Goal: Browse casually

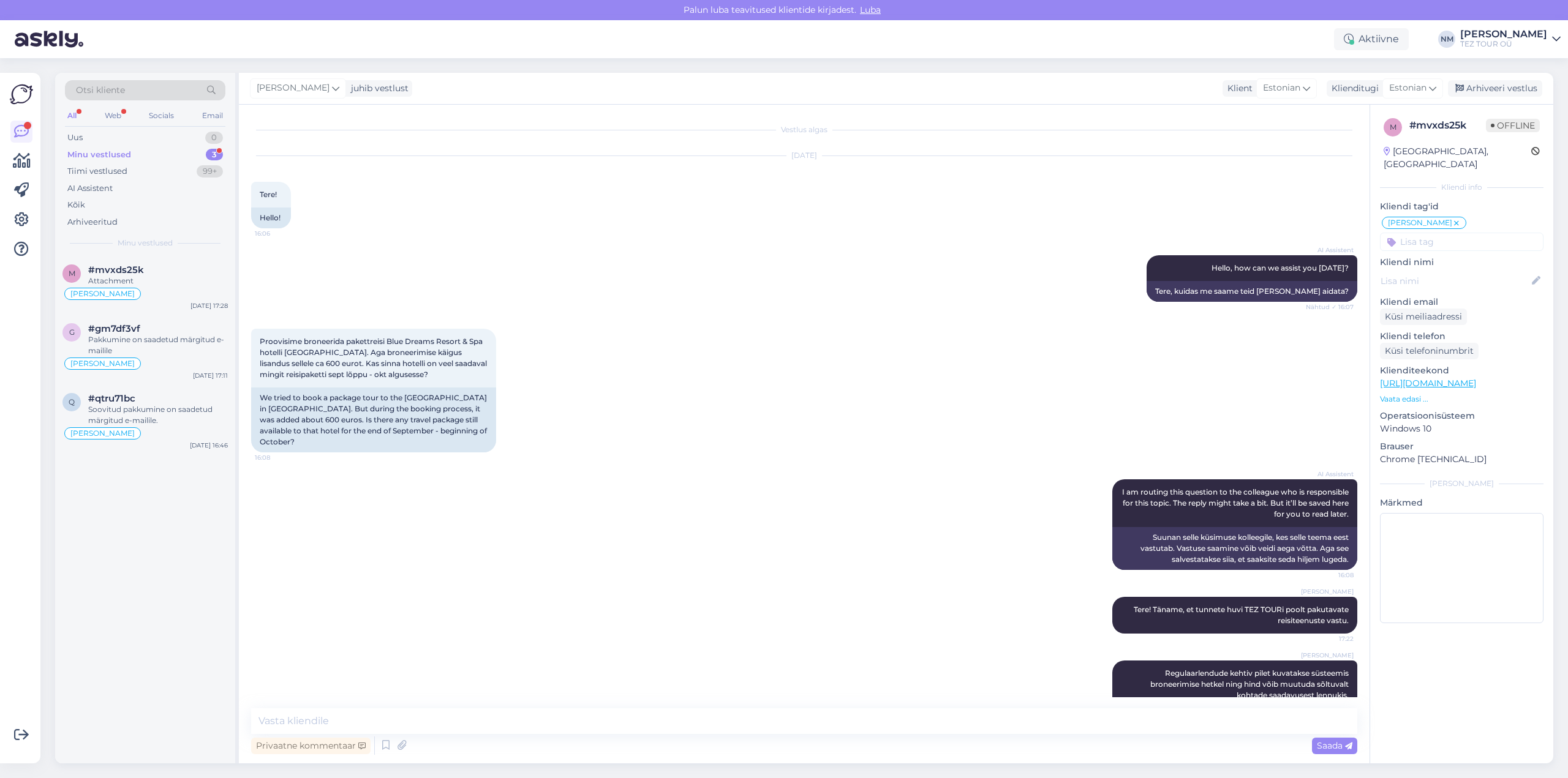
scroll to position [502, 0]
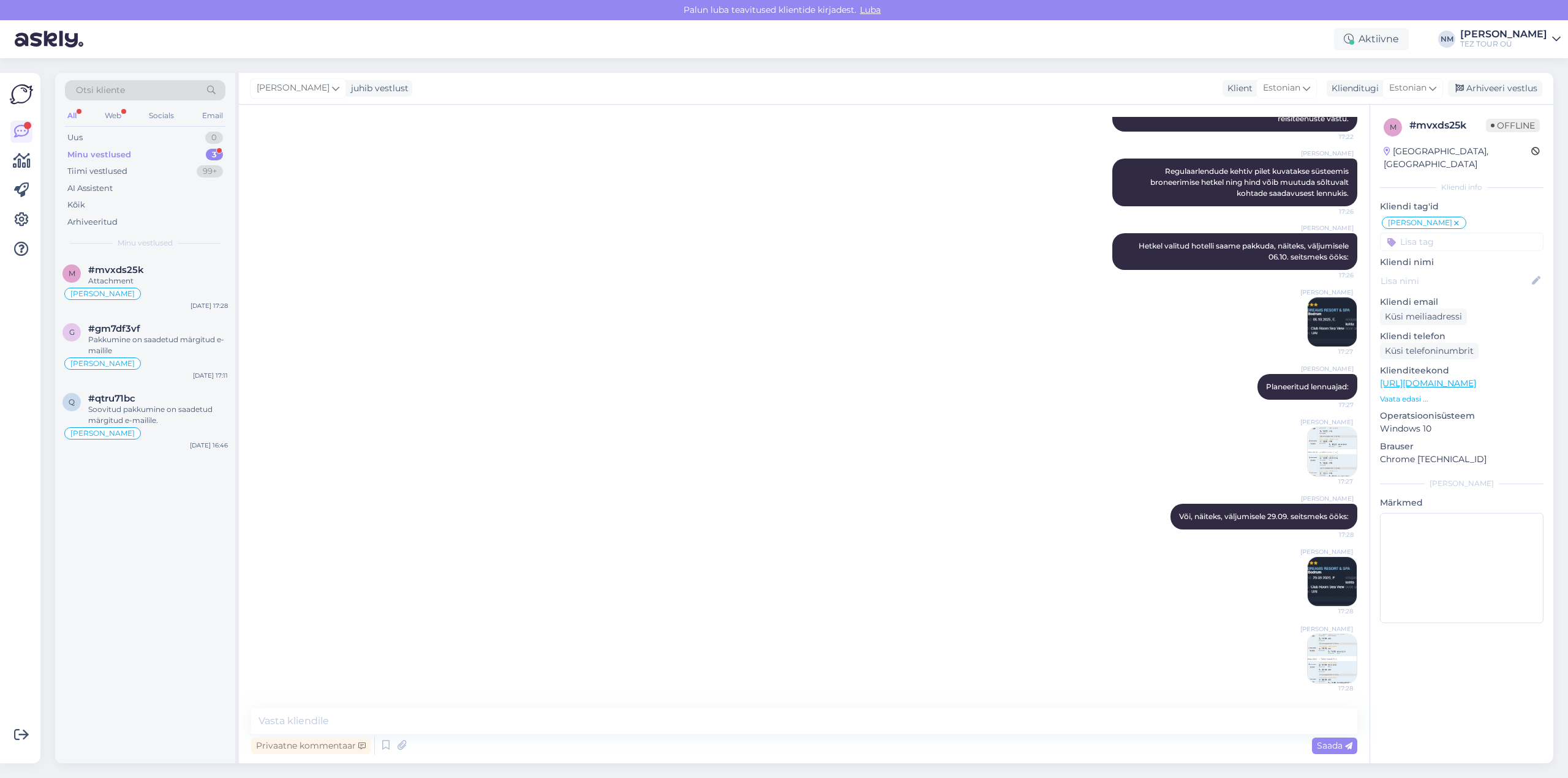
click at [214, 153] on div "3" at bounding box center [214, 154] width 17 height 12
click at [1319, 577] on img at bounding box center [1332, 581] width 49 height 49
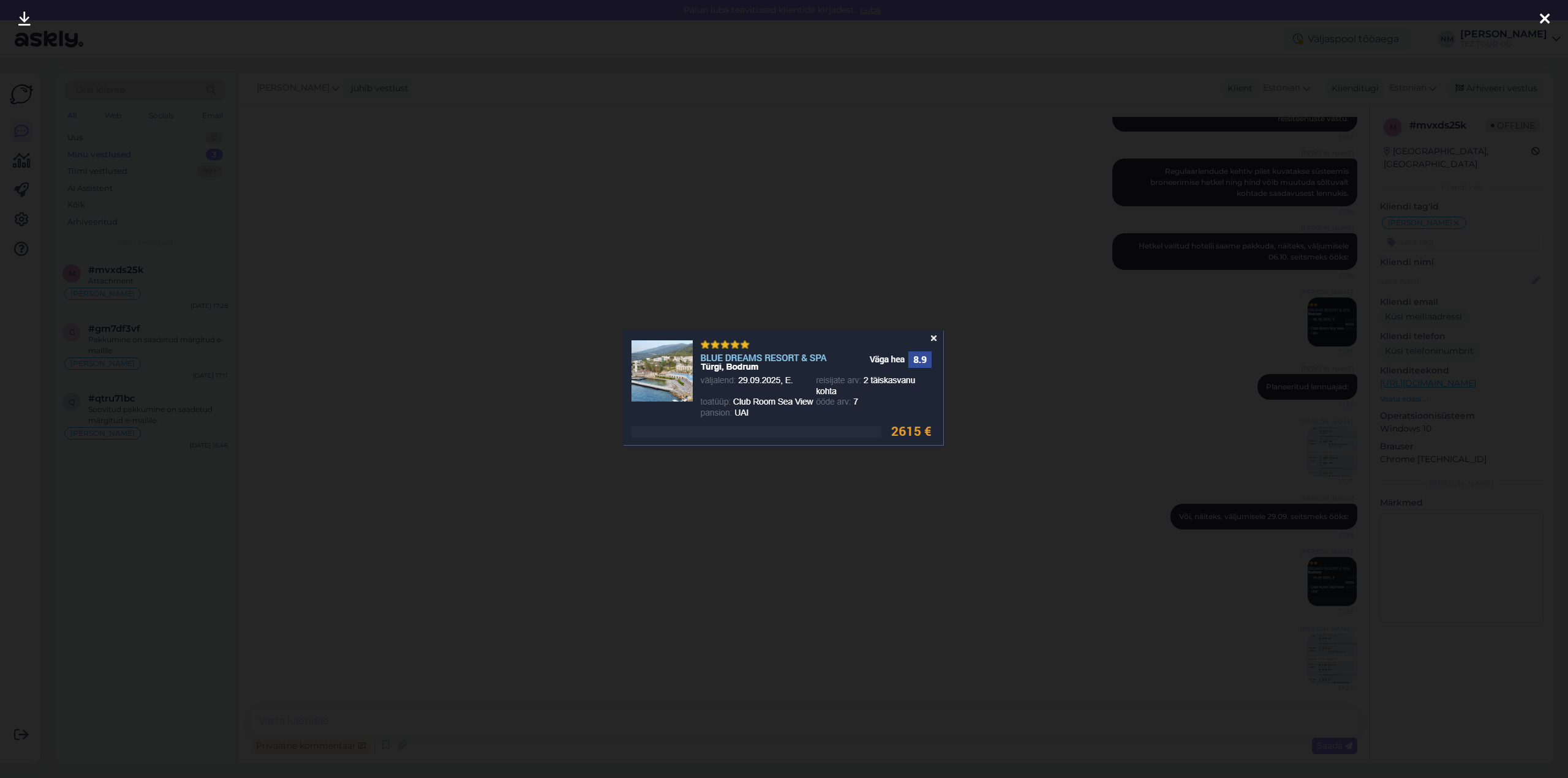
click at [1545, 18] on icon at bounding box center [1545, 19] width 10 height 16
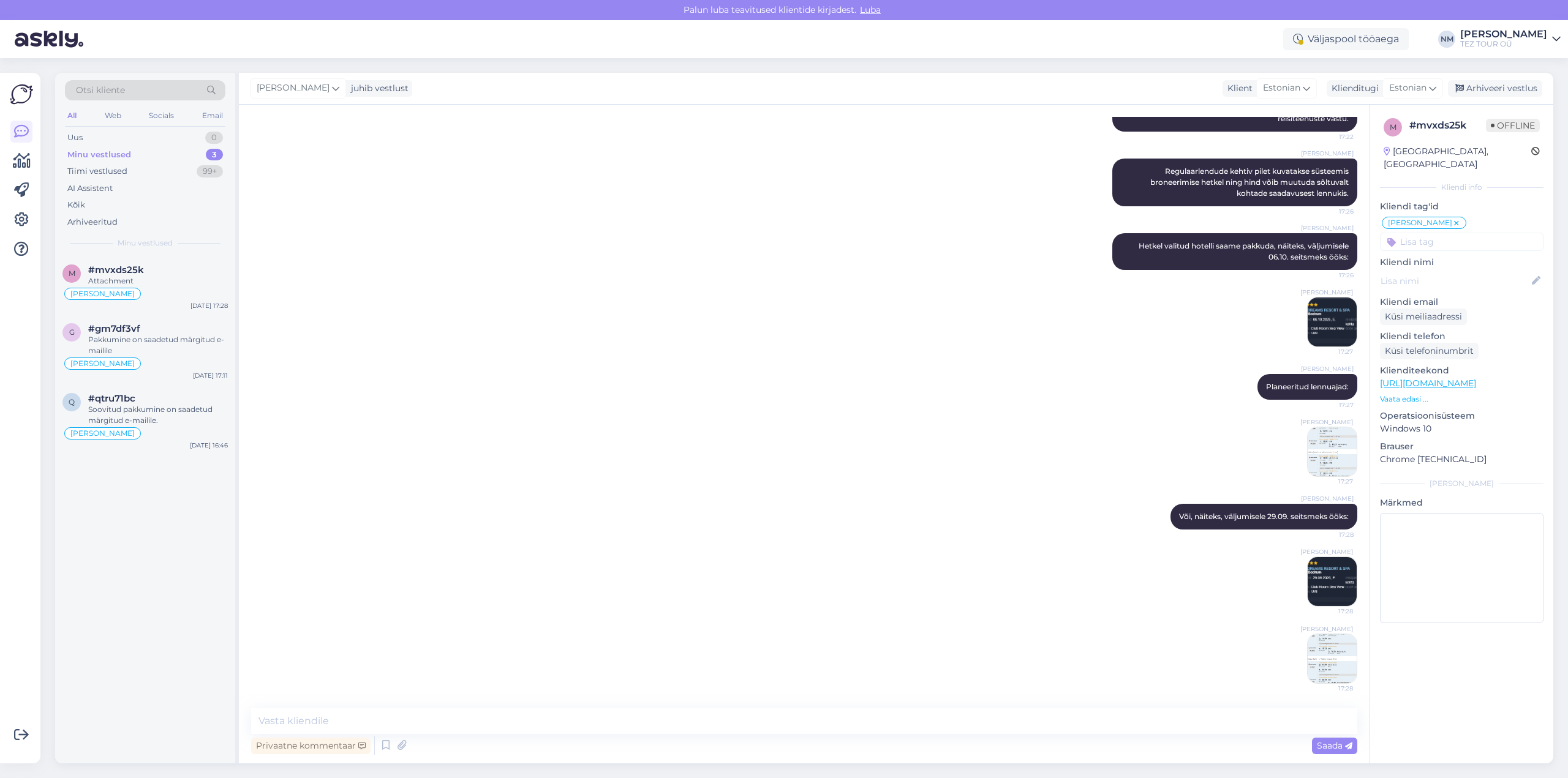
click at [1328, 313] on img at bounding box center [1332, 322] width 49 height 49
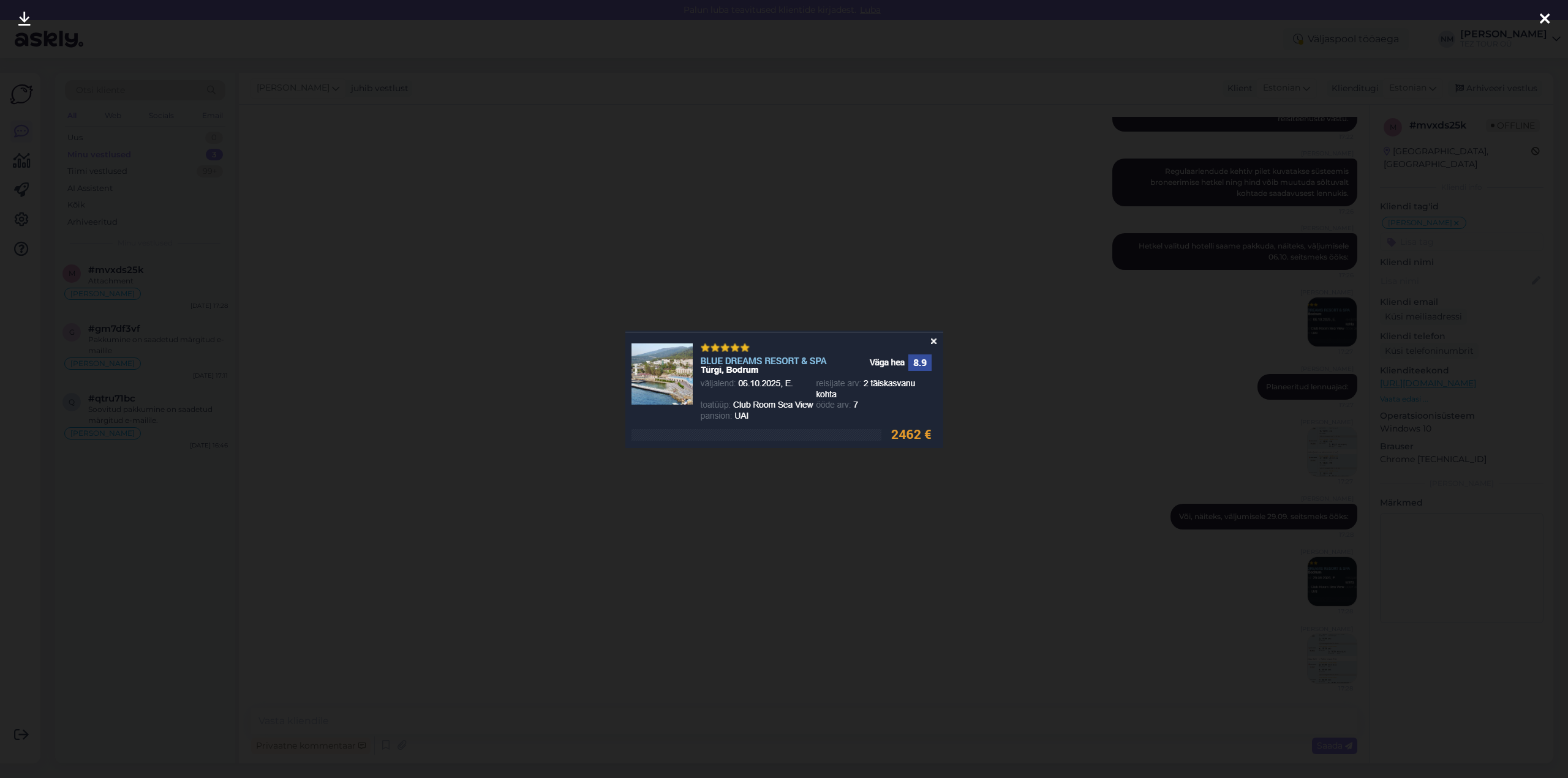
click at [1549, 19] on icon at bounding box center [1545, 19] width 10 height 16
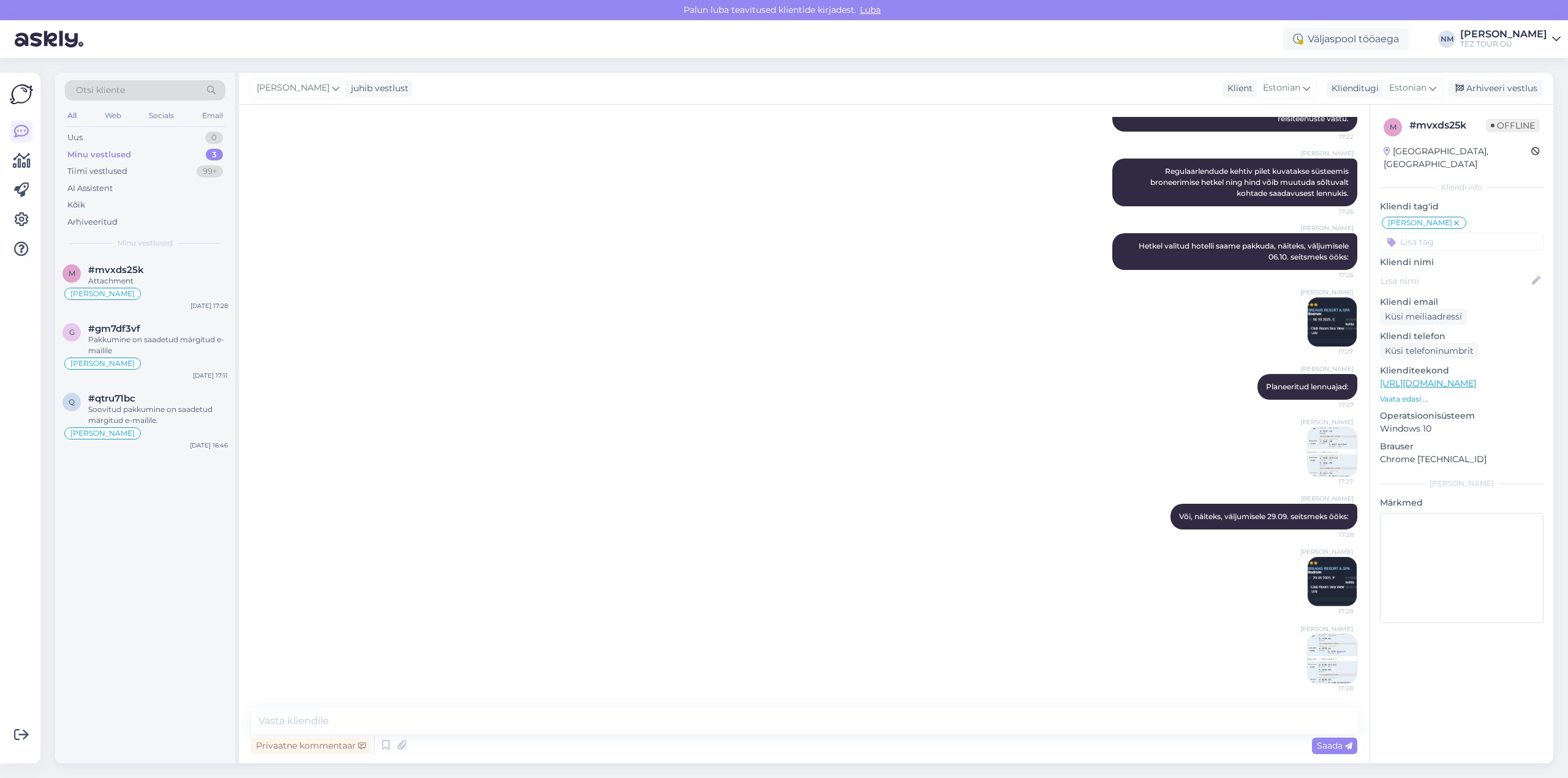
click at [1317, 455] on img at bounding box center [1332, 452] width 49 height 49
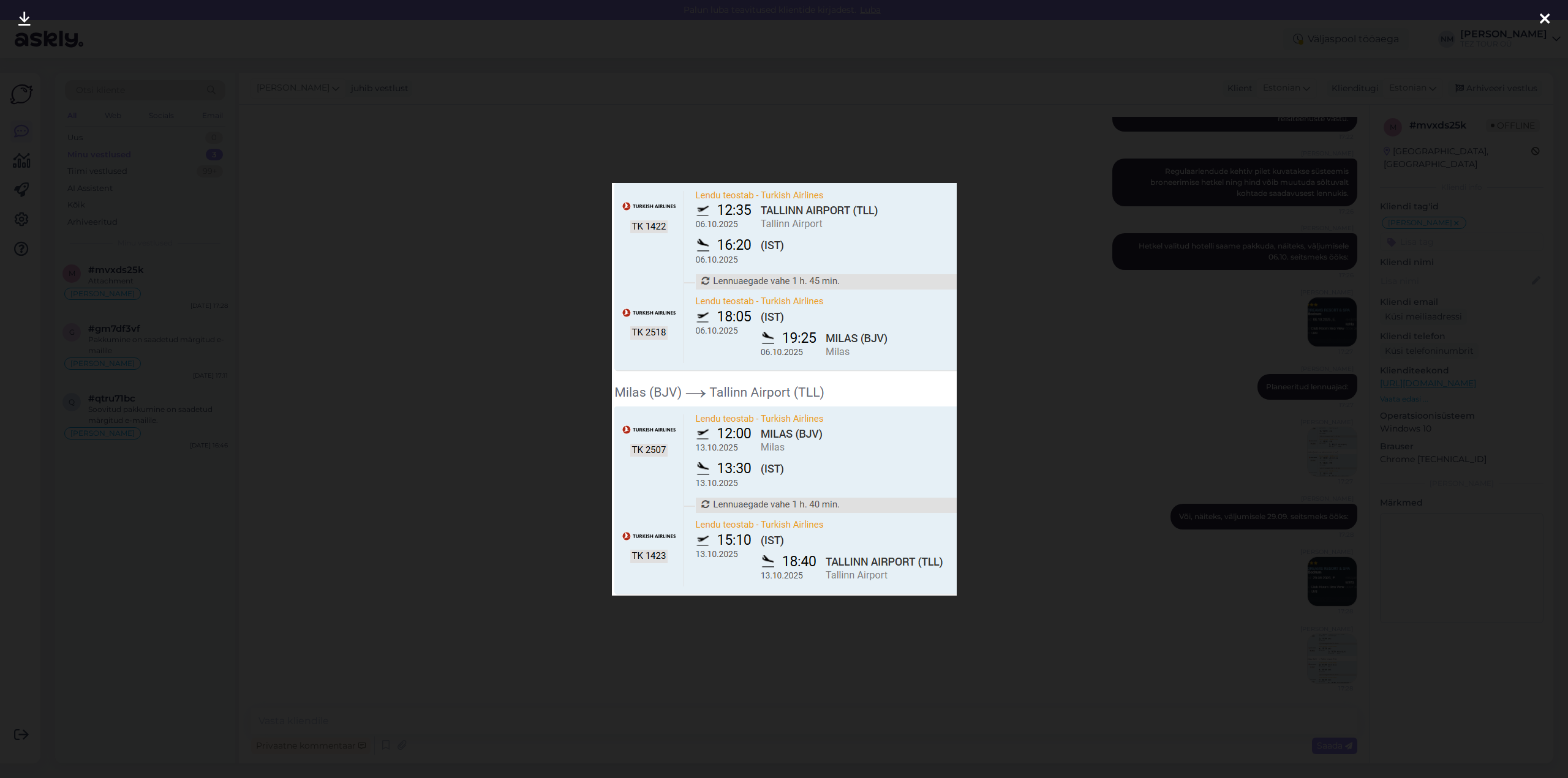
click at [1549, 16] on icon at bounding box center [1545, 19] width 10 height 16
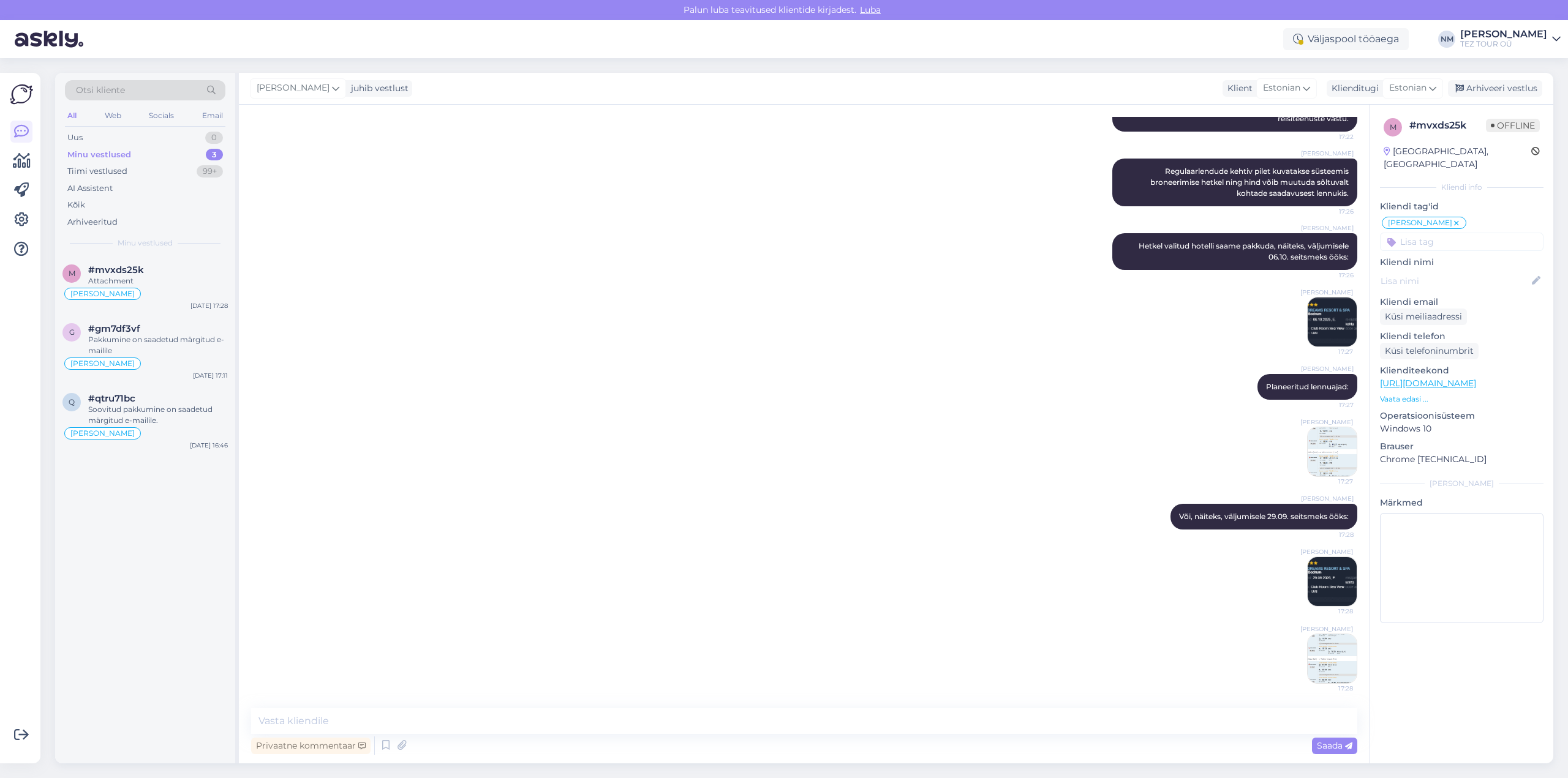
click at [1325, 321] on img at bounding box center [1332, 322] width 49 height 49
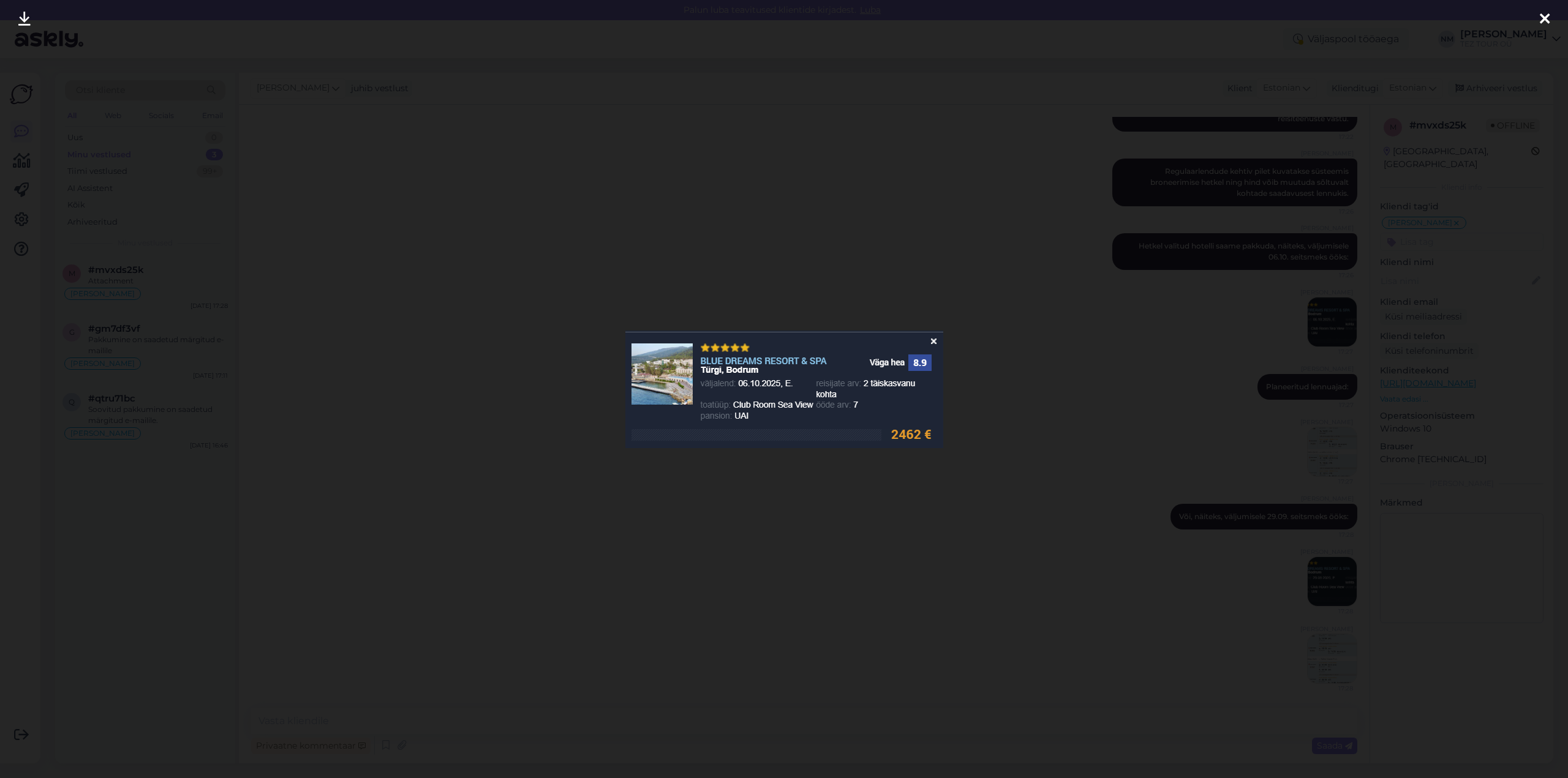
click at [1547, 19] on icon at bounding box center [1545, 19] width 10 height 16
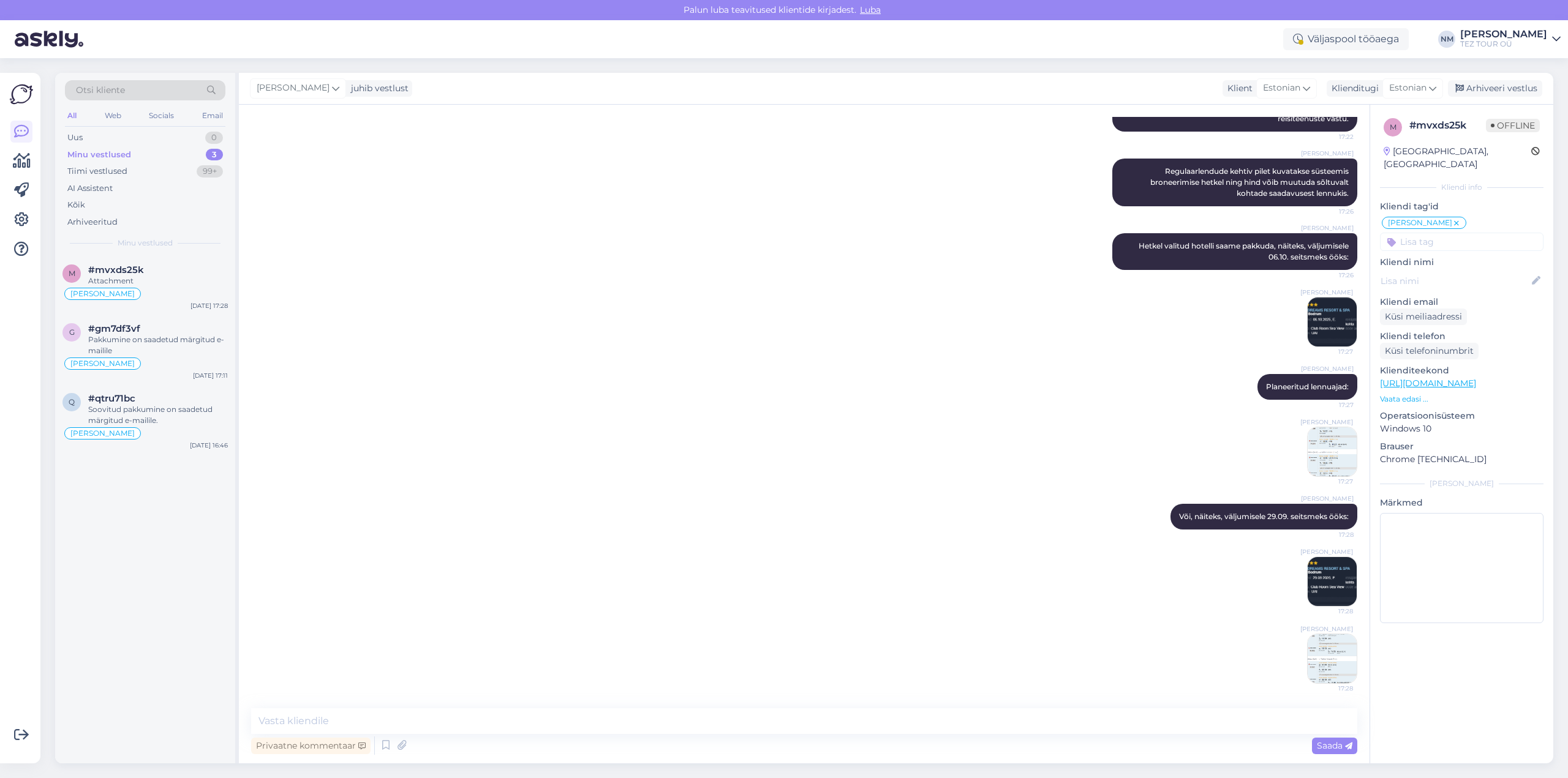
click at [1327, 658] on img at bounding box center [1332, 658] width 49 height 49
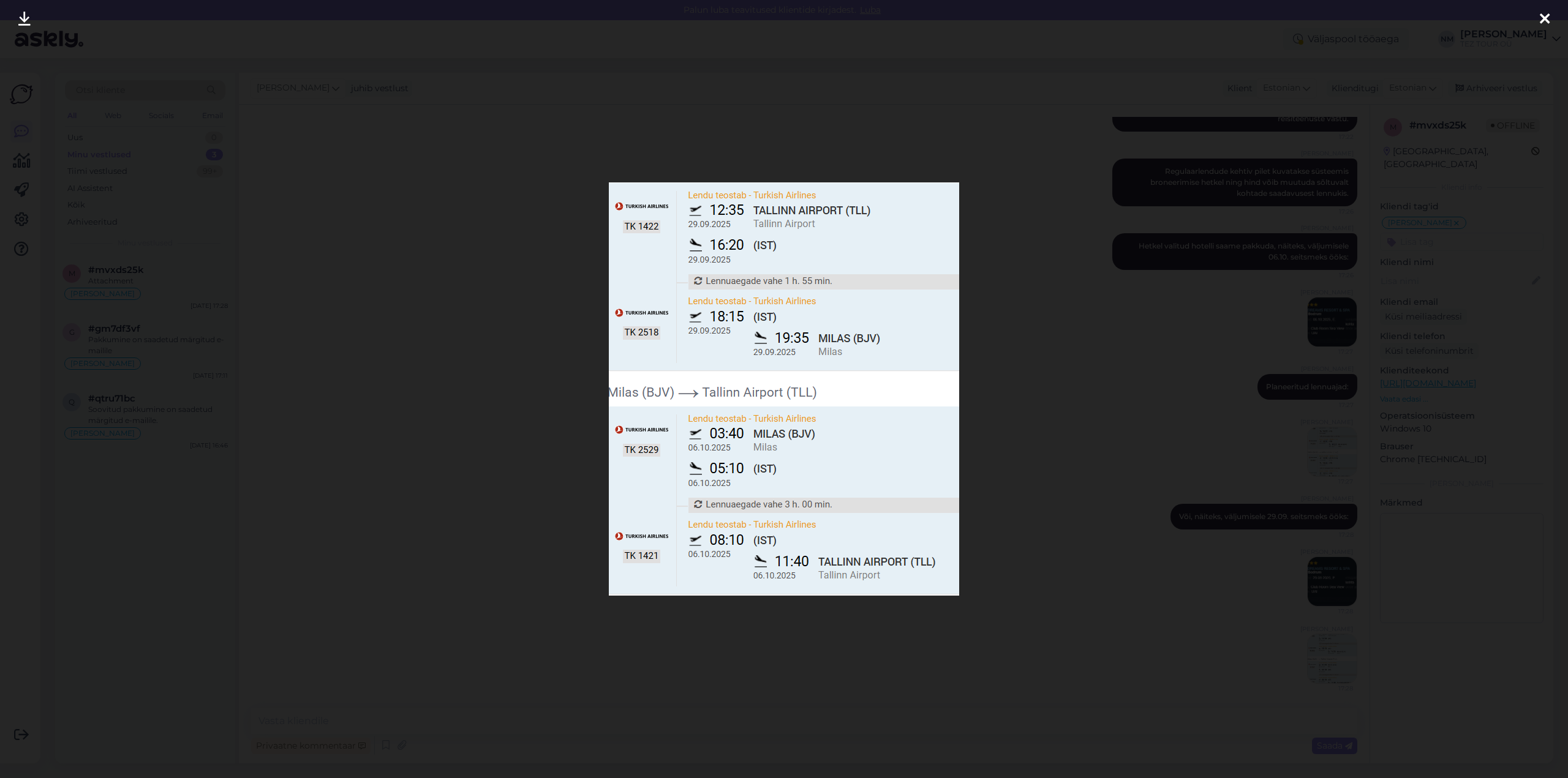
drag, startPoint x: 1545, startPoint y: 16, endPoint x: 1533, endPoint y: 16, distance: 12.0
click at [1545, 16] on icon at bounding box center [1545, 19] width 10 height 16
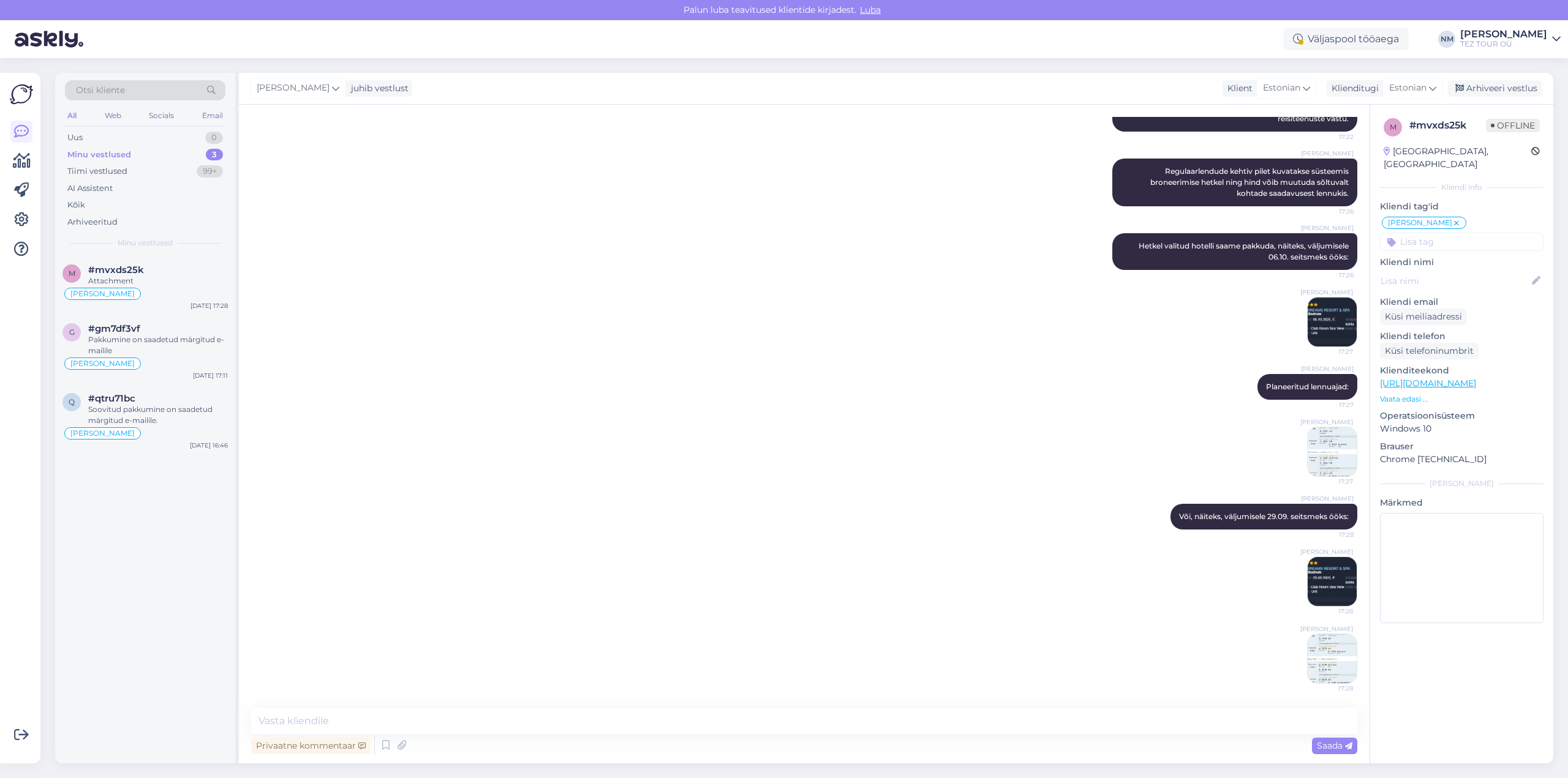
click at [1322, 596] on img at bounding box center [1332, 581] width 49 height 49
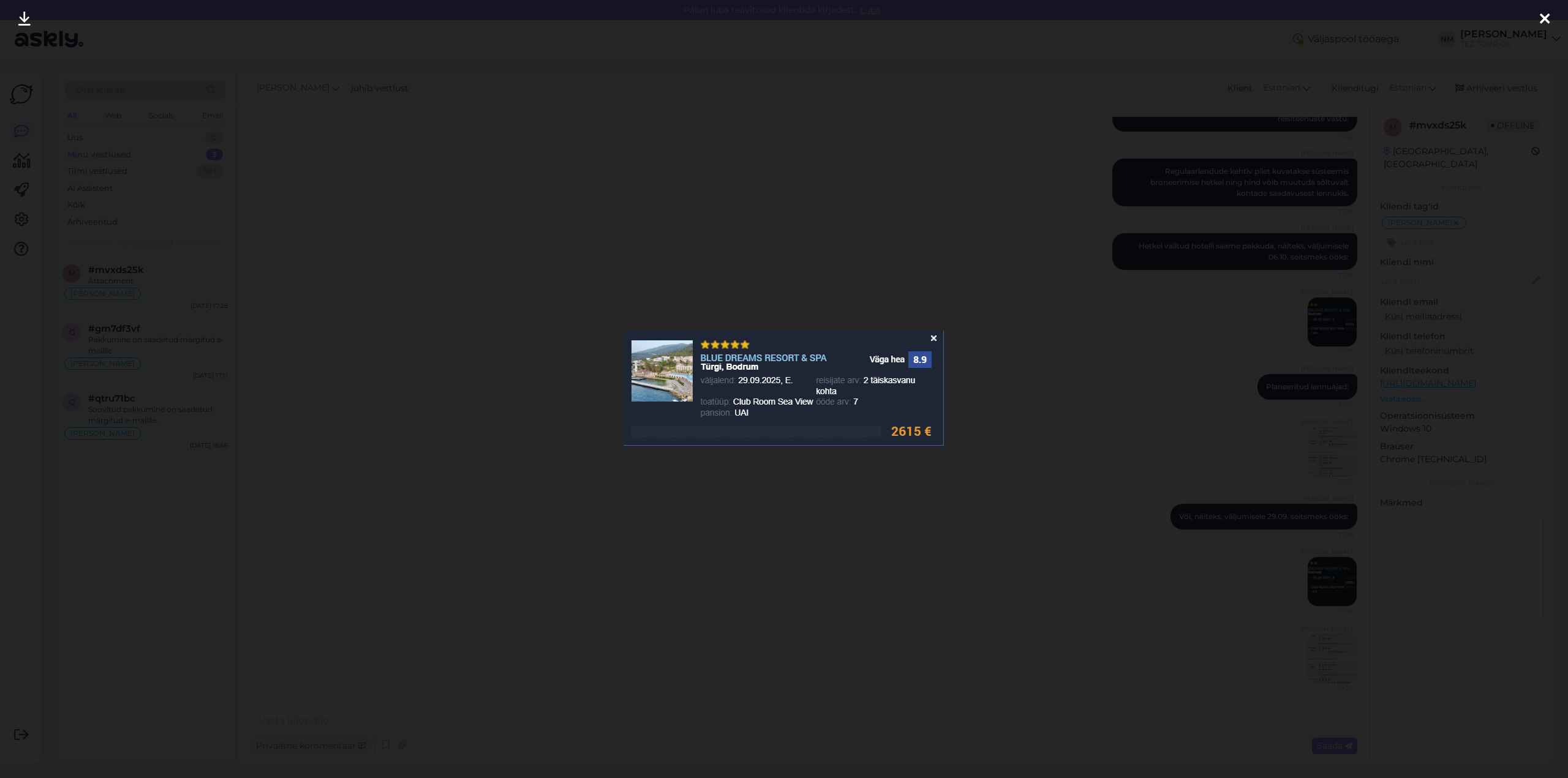
click at [1545, 15] on icon at bounding box center [1545, 19] width 10 height 16
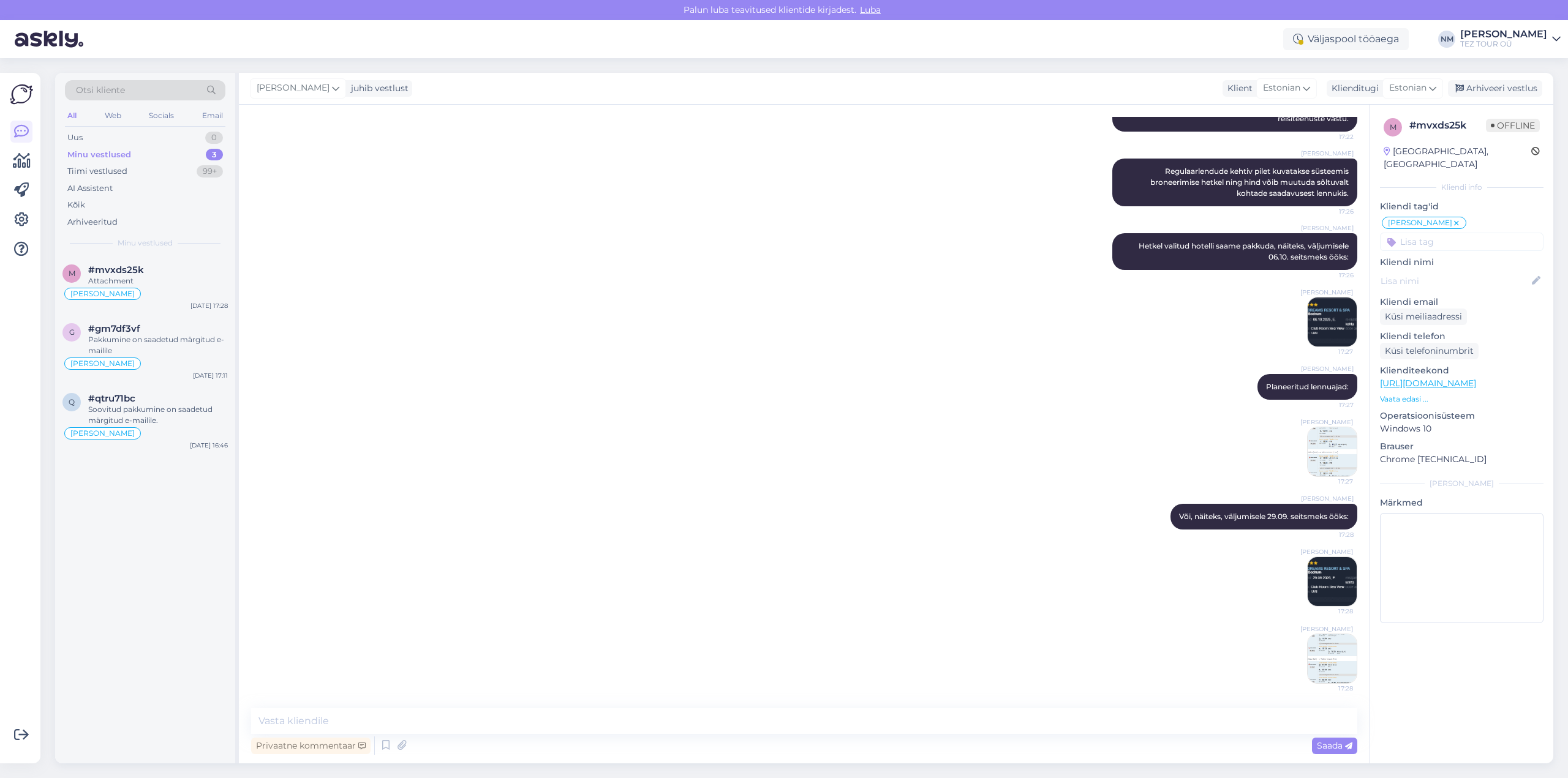
click at [1327, 324] on img at bounding box center [1332, 322] width 49 height 49
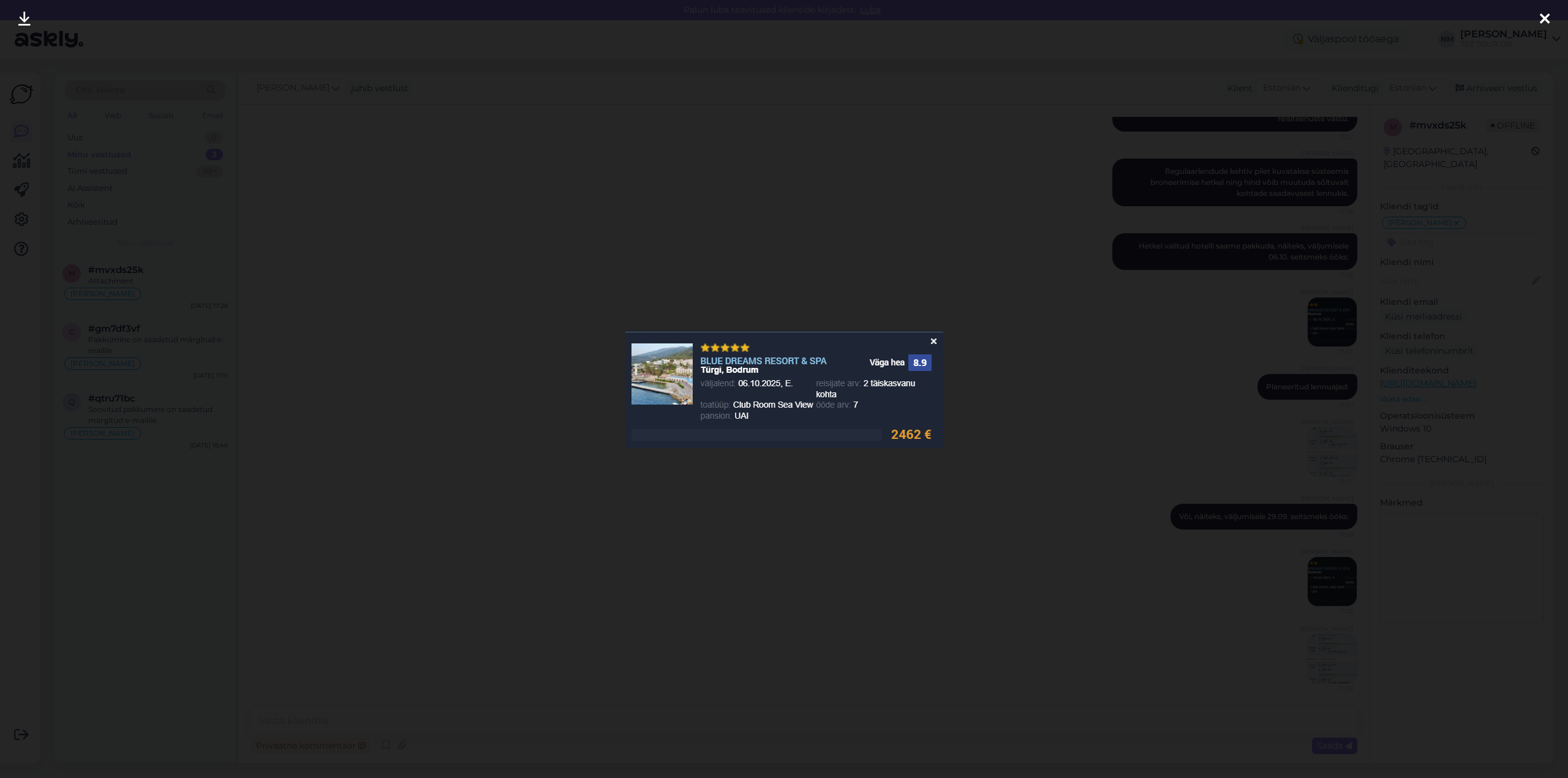
click at [1547, 18] on icon at bounding box center [1545, 19] width 10 height 16
